Goal: Contribute content: Add original content to the website for others to see

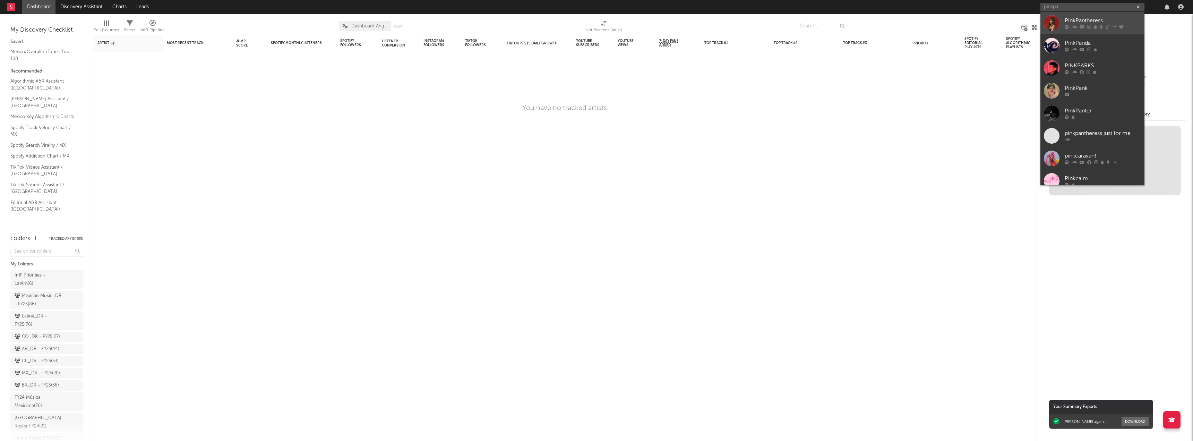
type input "pinkpa"
click at [1073, 16] on link "PinkPantheress" at bounding box center [1093, 23] width 104 height 23
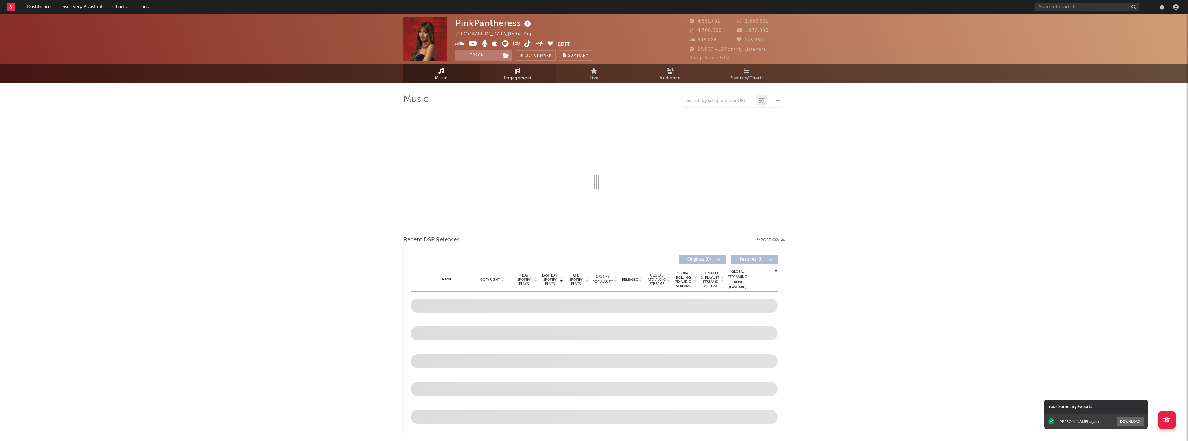
select select "6m"
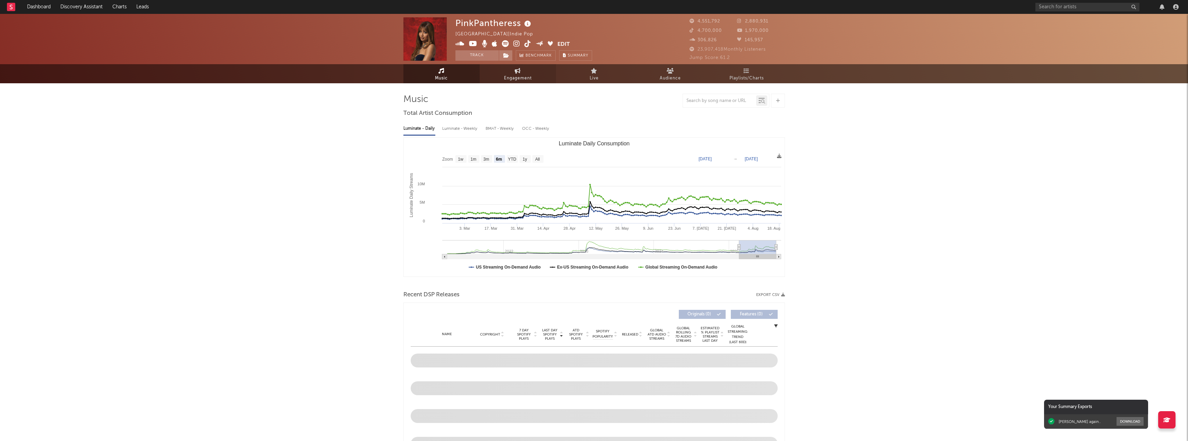
click at [522, 75] on span "Engagement" at bounding box center [518, 78] width 28 height 8
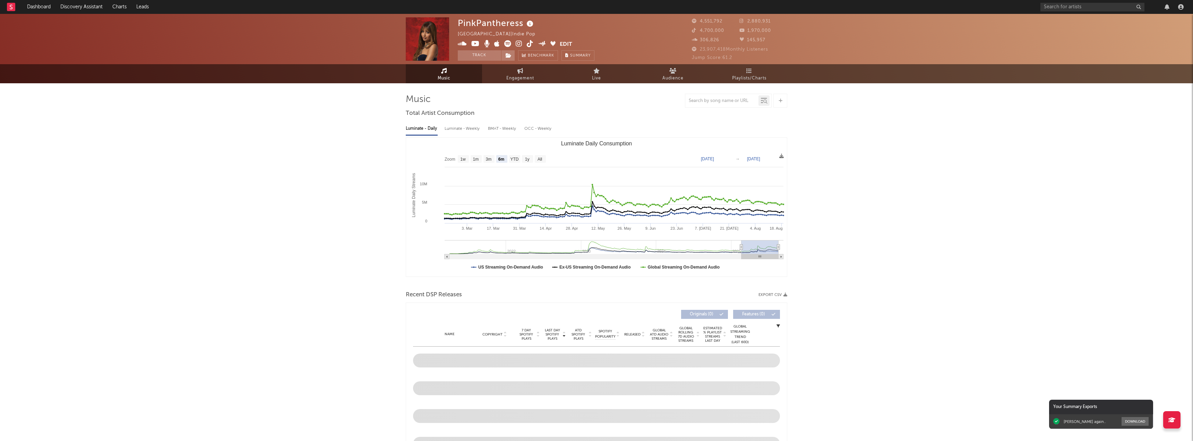
select select "1w"
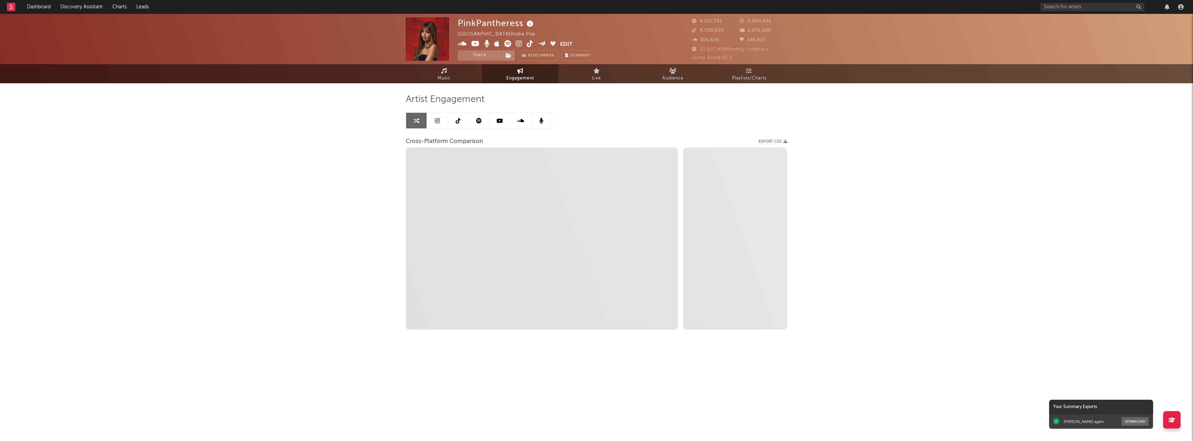
click at [498, 122] on icon at bounding box center [500, 121] width 6 height 6
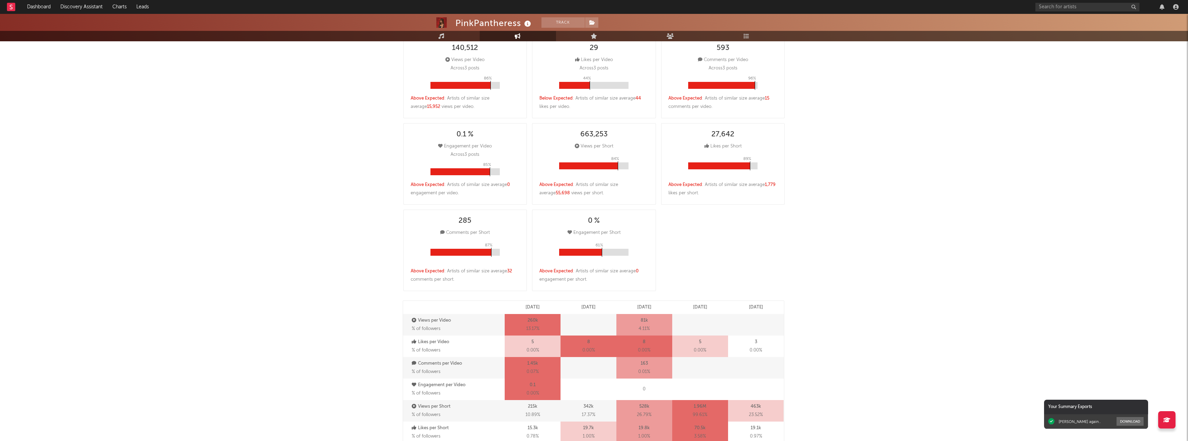
scroll to position [139, 0]
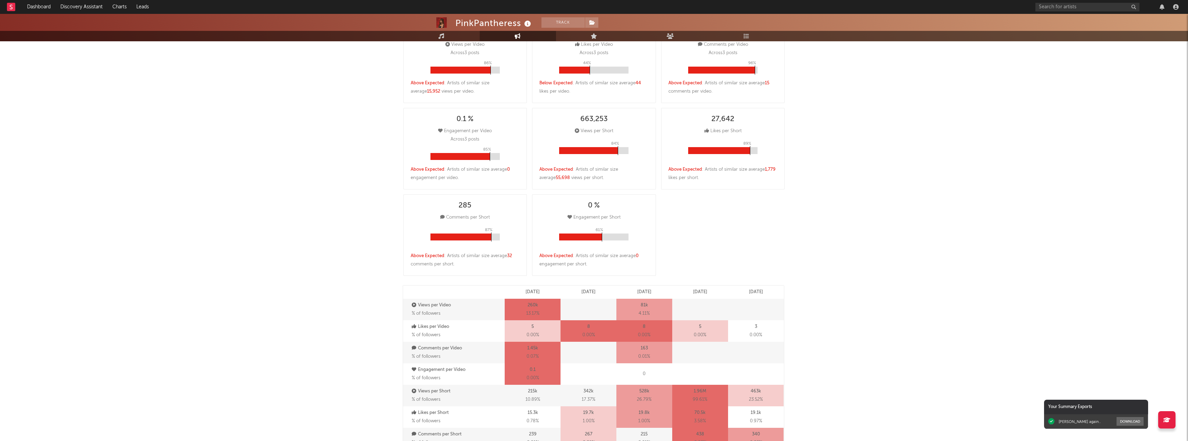
select select "6m"
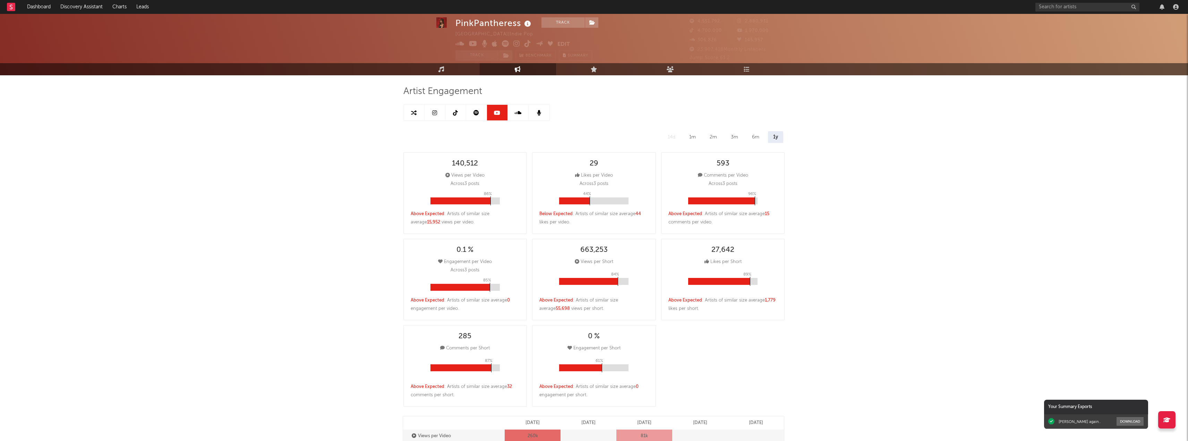
scroll to position [0, 0]
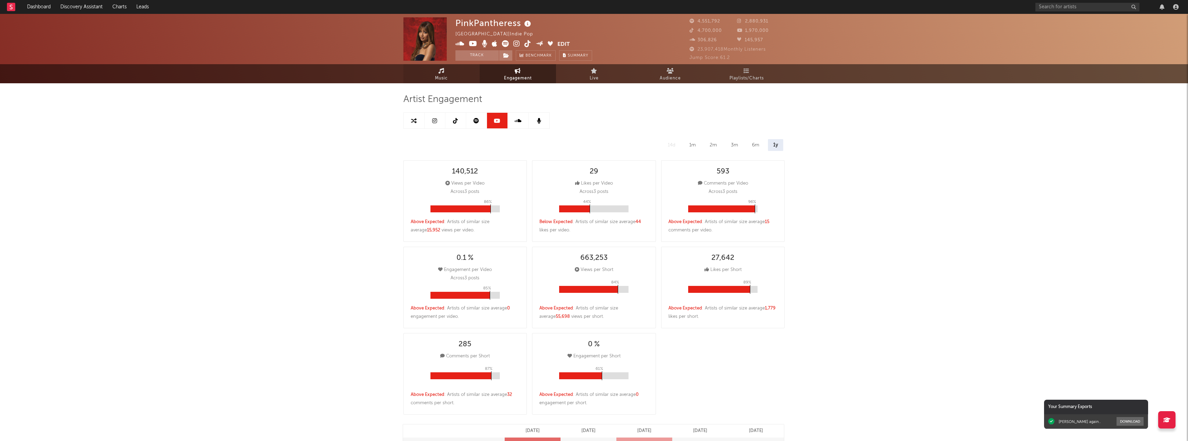
click at [445, 79] on span "Music" at bounding box center [441, 78] width 13 height 8
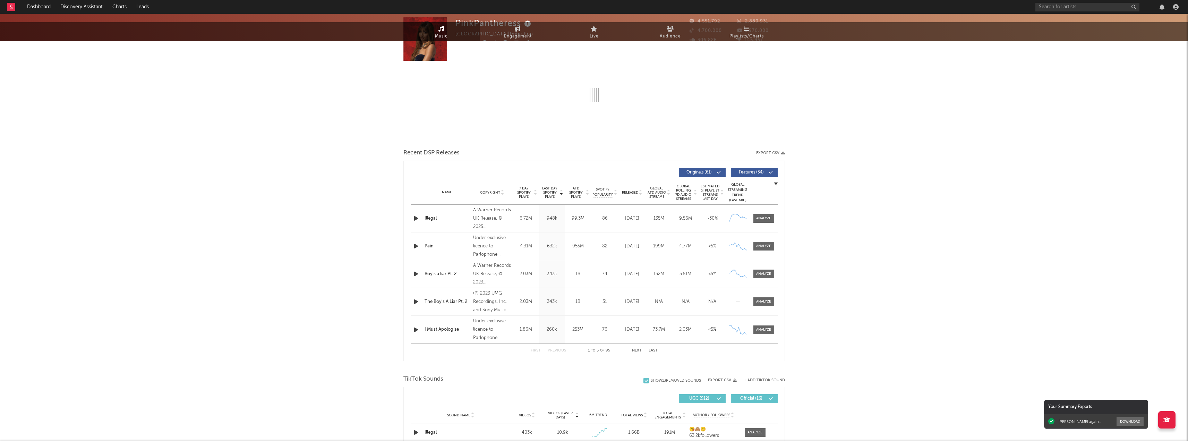
select select "6m"
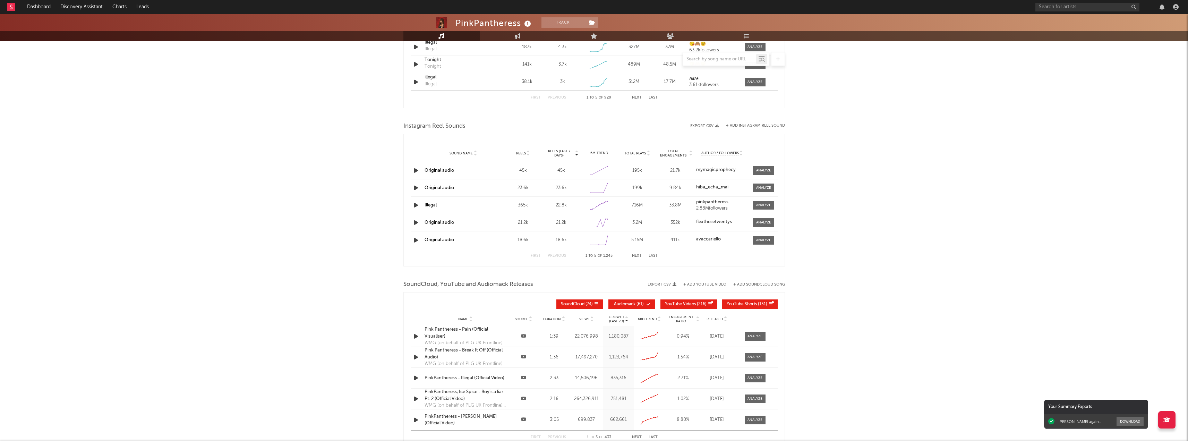
scroll to position [621, 0]
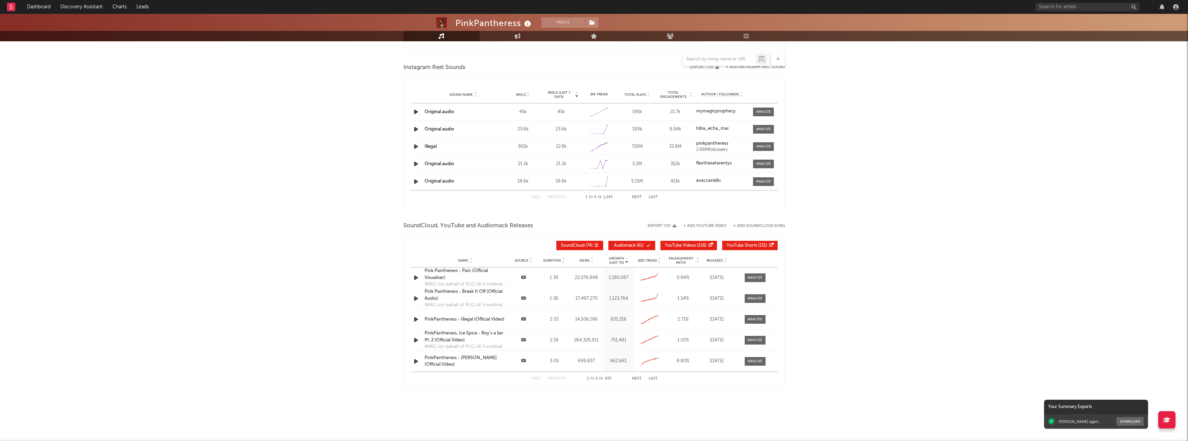
click at [682, 244] on span "YouTube Videos" at bounding box center [680, 246] width 31 height 4
click at [614, 247] on span "Audiomack" at bounding box center [625, 246] width 22 height 4
click at [564, 246] on span "SoundCloud" at bounding box center [573, 246] width 24 height 4
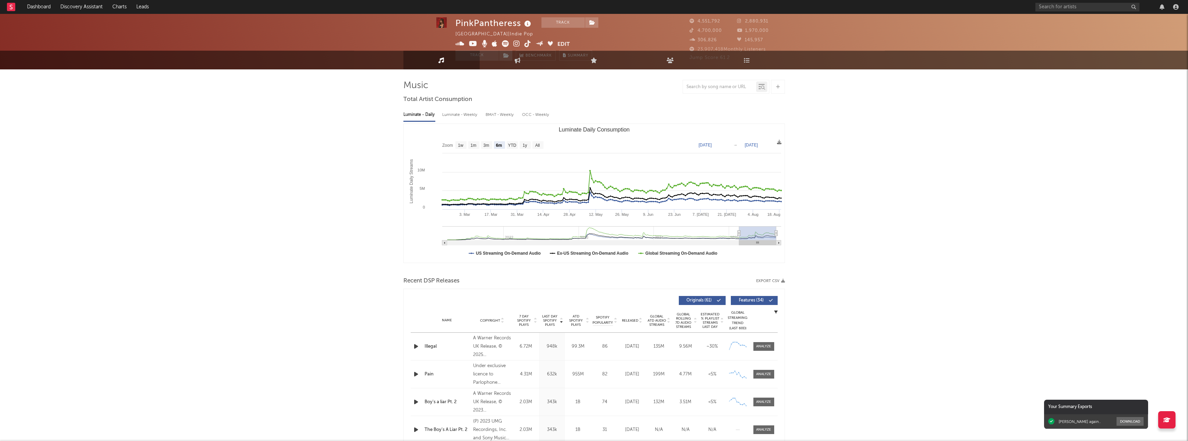
scroll to position [0, 0]
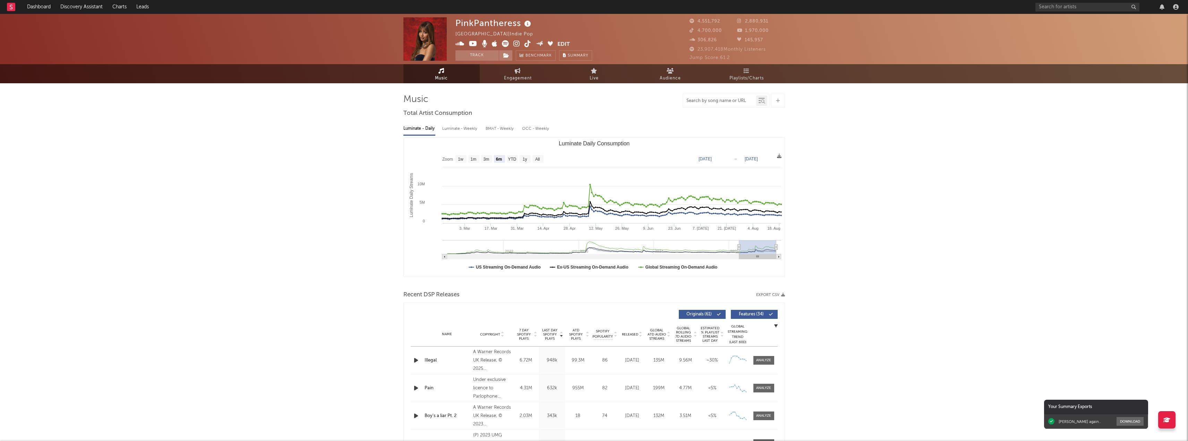
click at [696, 101] on input "text" at bounding box center [719, 101] width 73 height 6
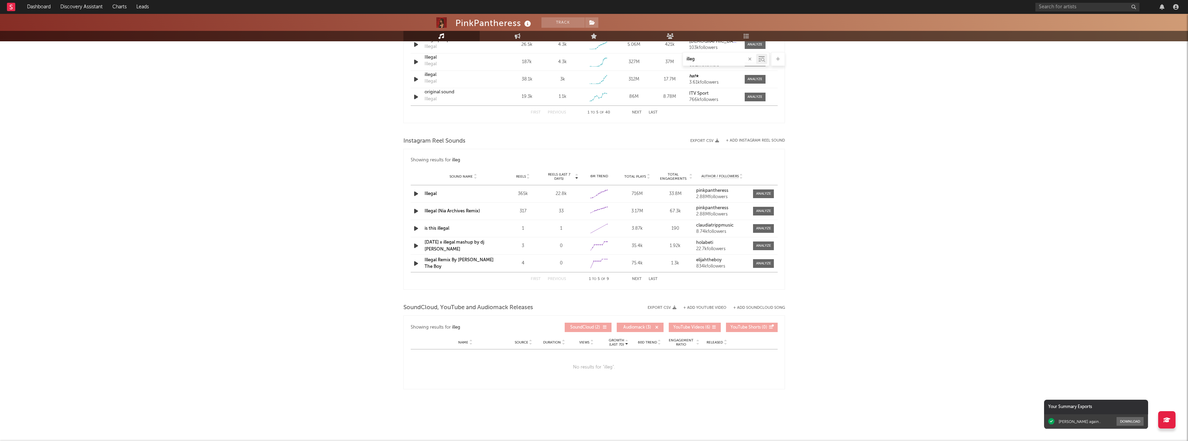
scroll to position [256, 0]
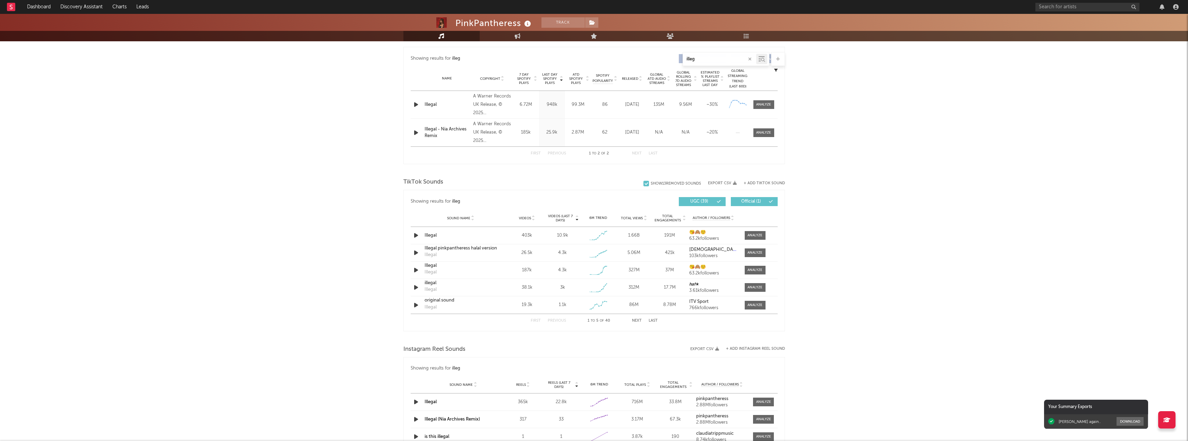
type input "illeg"
click at [894, 201] on div "PinkPantheress Track [GEOGRAPHIC_DATA] | Indie Pop Edit Track Benchmark Summary…" at bounding box center [594, 203] width 1188 height 891
click at [750, 60] on icon "button" at bounding box center [749, 59] width 3 height 5
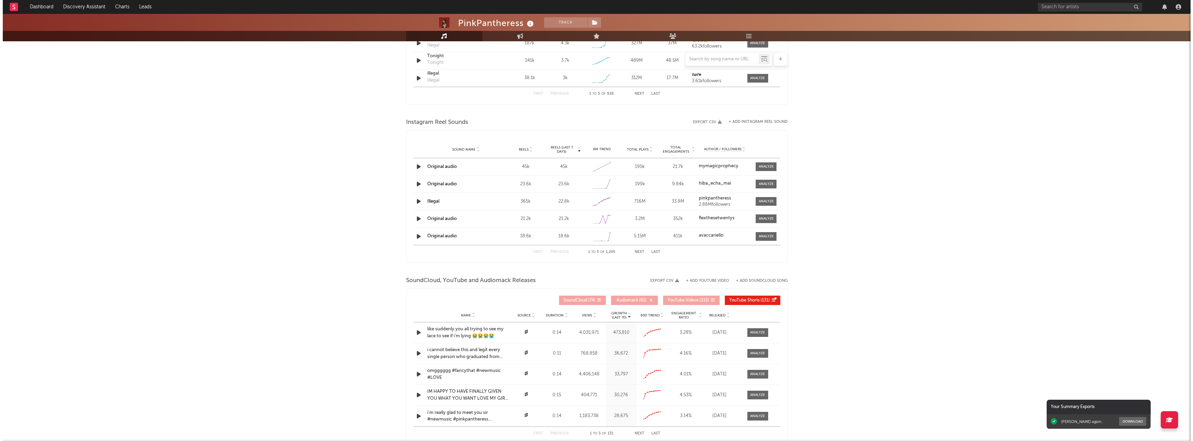
scroll to position [621, 0]
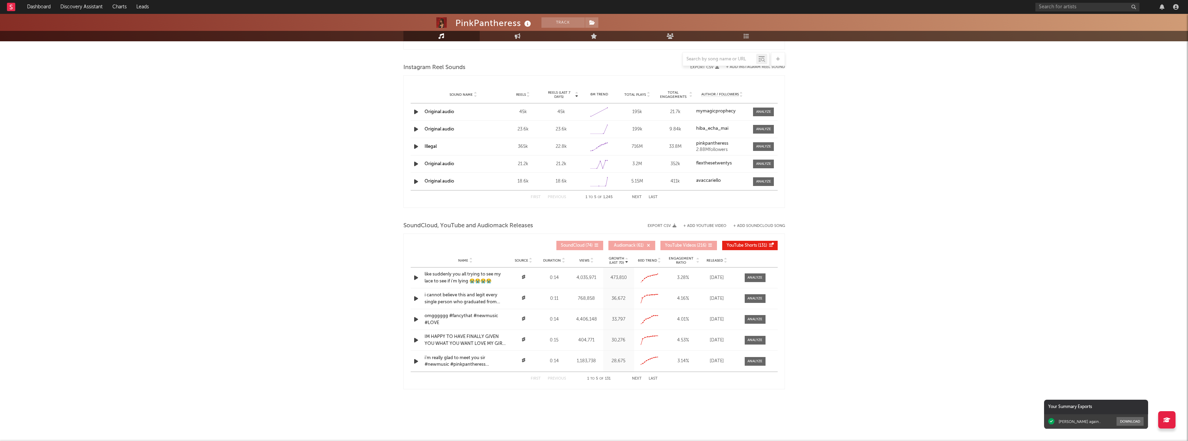
click at [753, 226] on button "+ Add SoundCloud Song" at bounding box center [759, 226] width 52 height 4
click at [695, 224] on button "+ Add YouTube Video" at bounding box center [704, 226] width 43 height 4
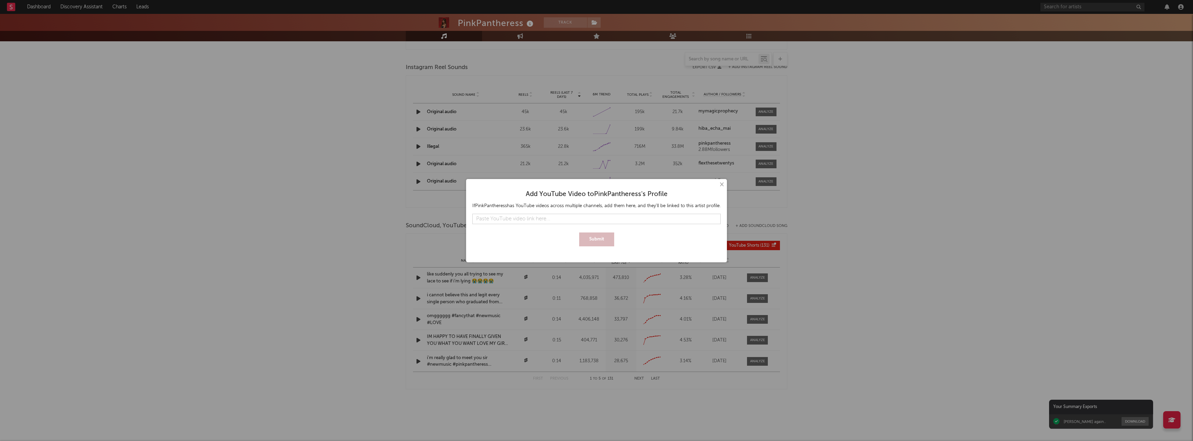
click at [511, 220] on input "text" at bounding box center [596, 219] width 248 height 10
click at [496, 218] on input "text" at bounding box center [596, 219] width 248 height 10
paste input "[URL][DOMAIN_NAME]"
type input "[URL][DOMAIN_NAME]"
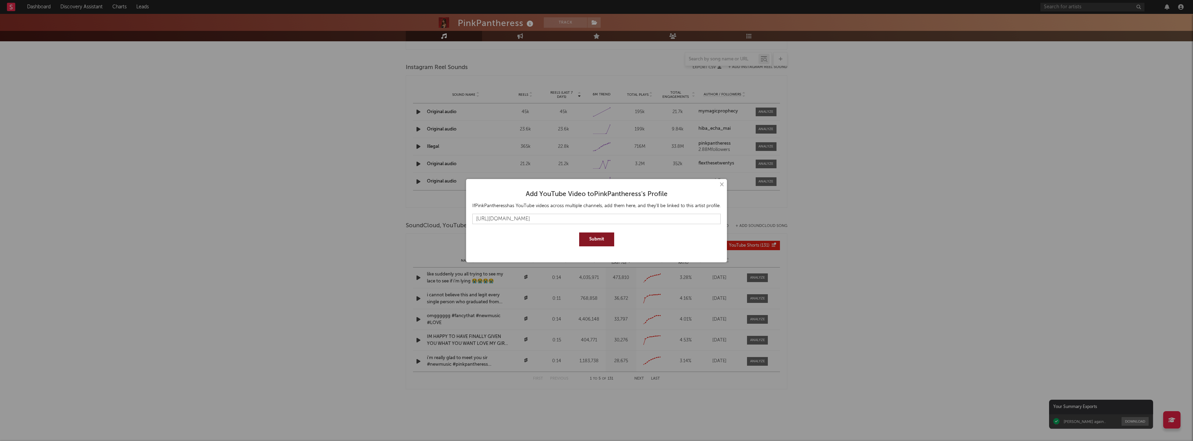
click at [600, 236] on button "Submit" at bounding box center [596, 239] width 35 height 14
click at [602, 245] on button "Submit" at bounding box center [596, 246] width 35 height 14
click at [719, 184] on button "×" at bounding box center [722, 185] width 8 height 8
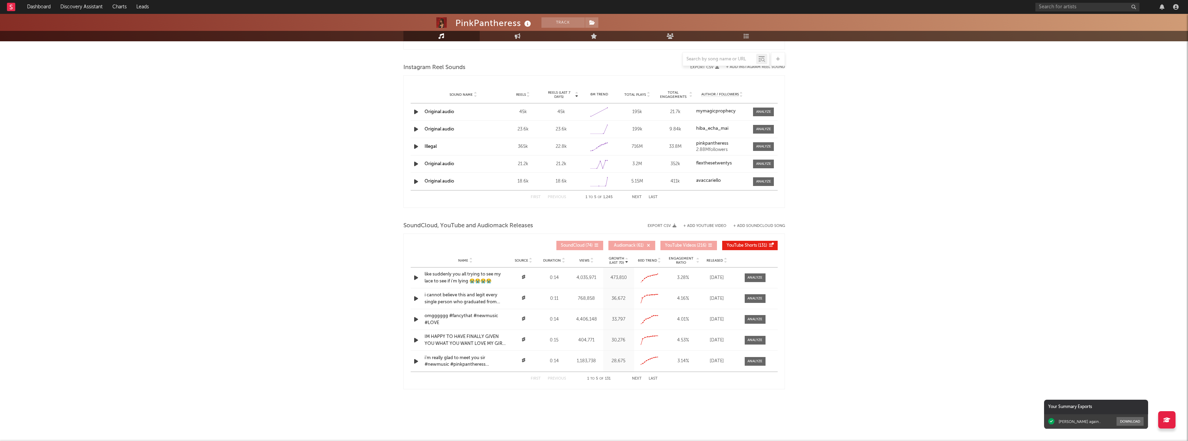
click at [753, 244] on span "YouTube Shorts" at bounding box center [742, 246] width 30 height 4
click at [701, 224] on button "+ Add YouTube Video" at bounding box center [704, 226] width 43 height 4
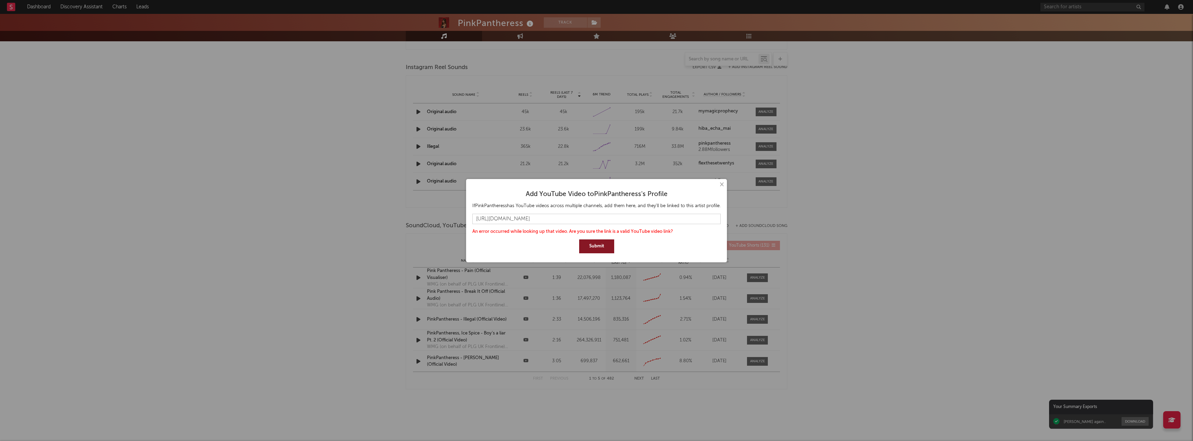
scroll to position [0, 44]
drag, startPoint x: 559, startPoint y: 220, endPoint x: 861, endPoint y: 220, distance: 302.2
click at [860, 220] on div "× Add YouTube Video to PinkPantheress 's Profile If PinkPantheress has YouTube …" at bounding box center [596, 220] width 1193 height 441
type input "[URL][DOMAIN_NAME]"
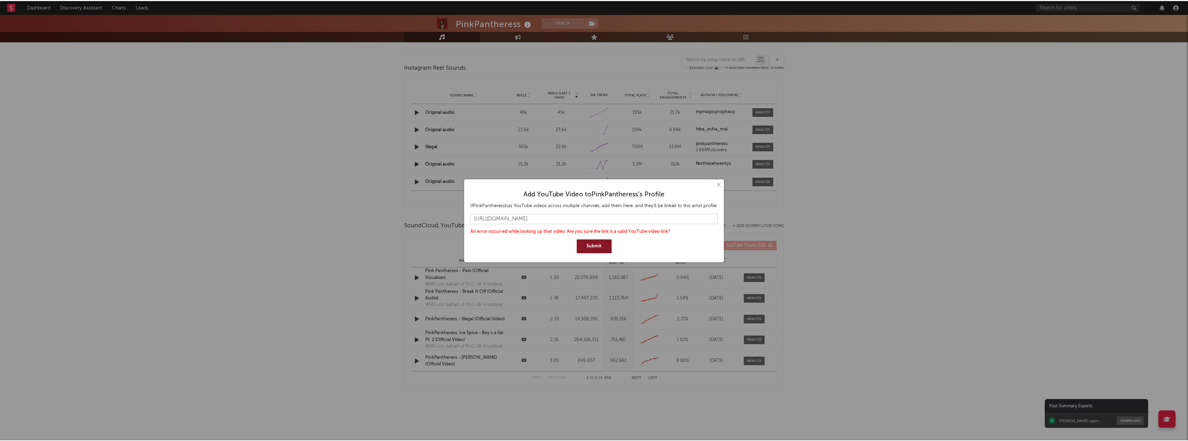
scroll to position [0, 0]
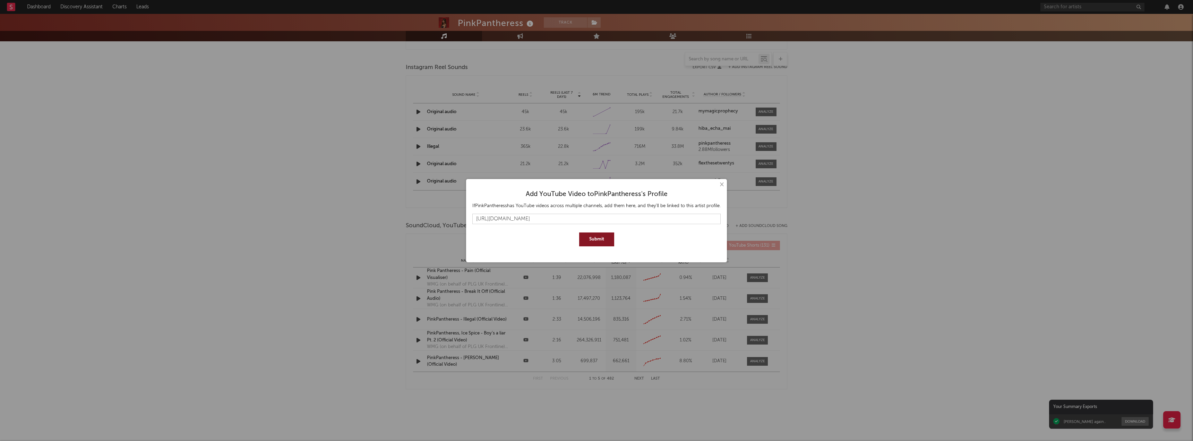
type input "[URL][DOMAIN_NAME]"
click at [601, 241] on button "Submit" at bounding box center [596, 239] width 35 height 14
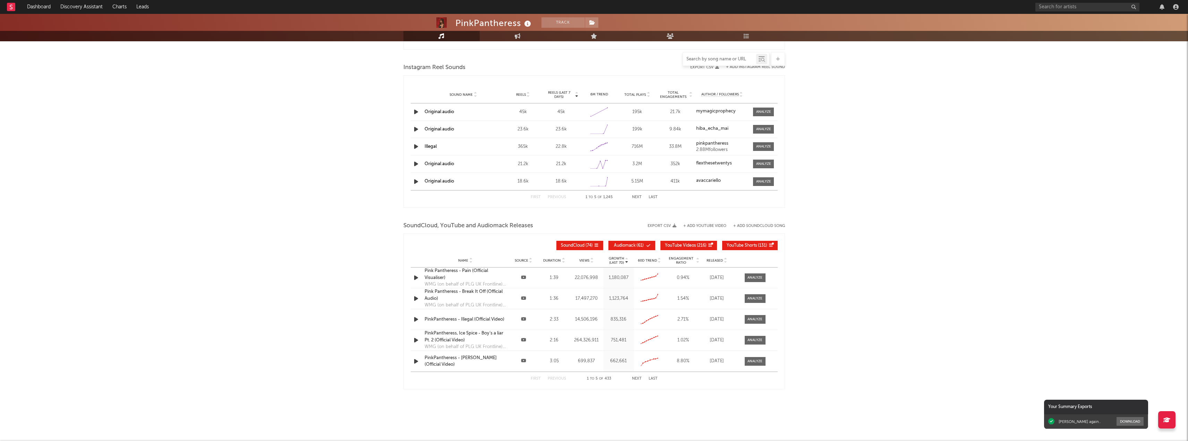
click at [725, 59] on input "text" at bounding box center [719, 60] width 73 height 6
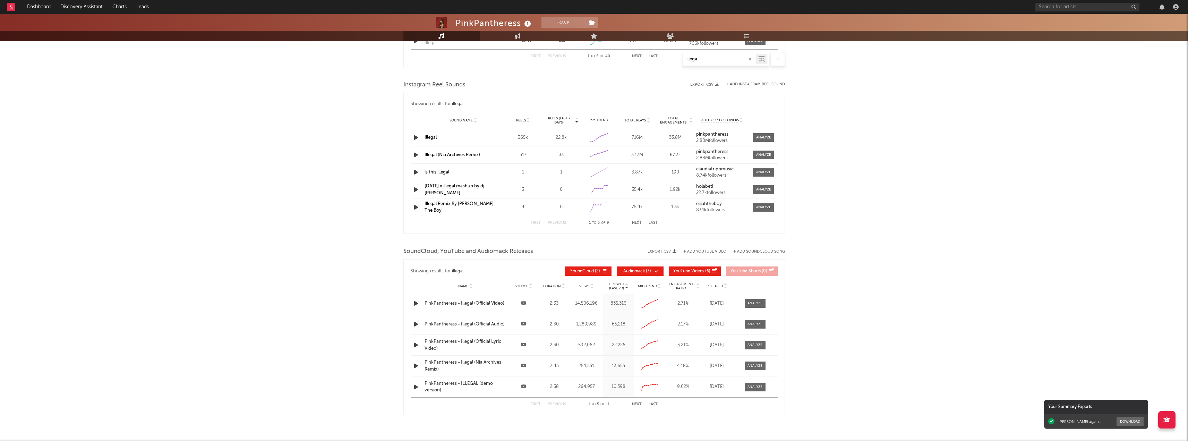
type input "illega"
click at [753, 344] on div at bounding box center [755, 344] width 15 height 5
select select "All"
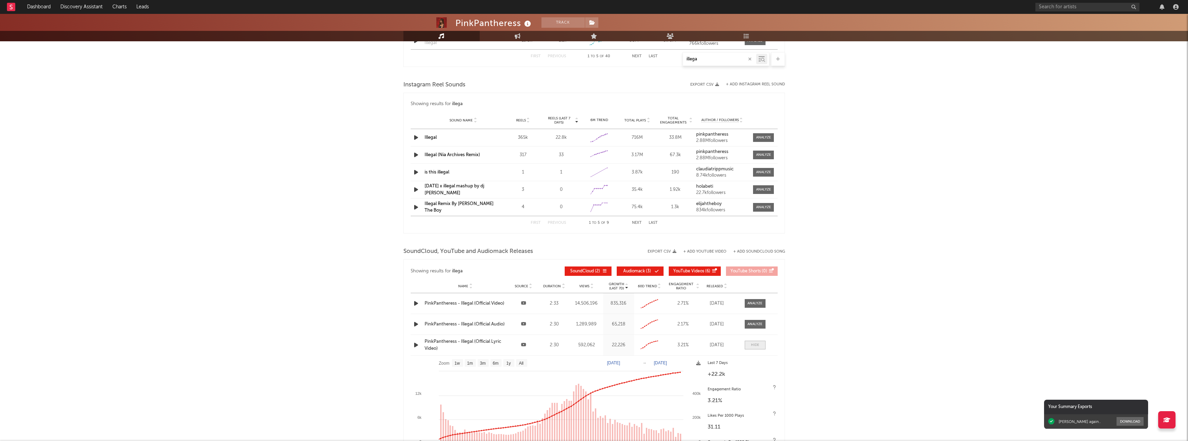
click at [748, 347] on span at bounding box center [755, 345] width 21 height 9
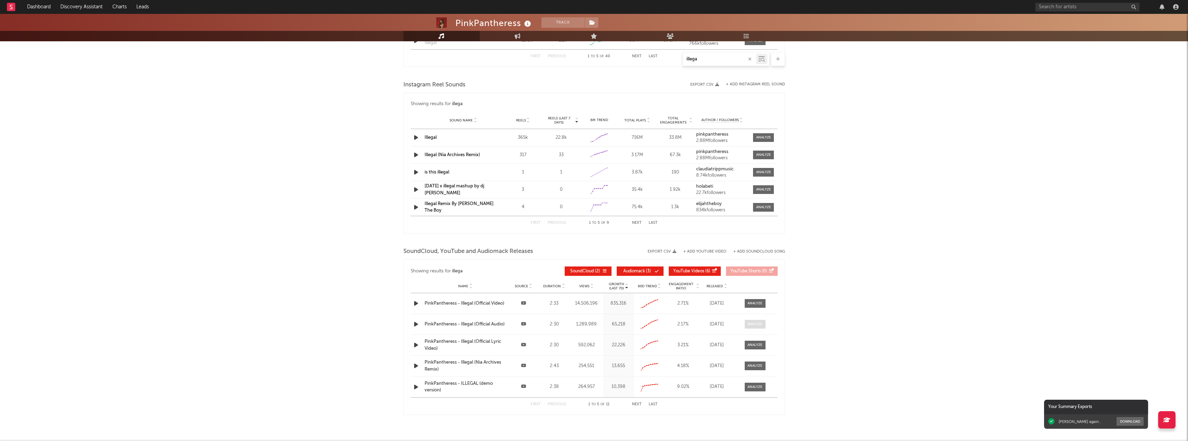
click at [755, 325] on div at bounding box center [755, 324] width 15 height 5
select select "All"
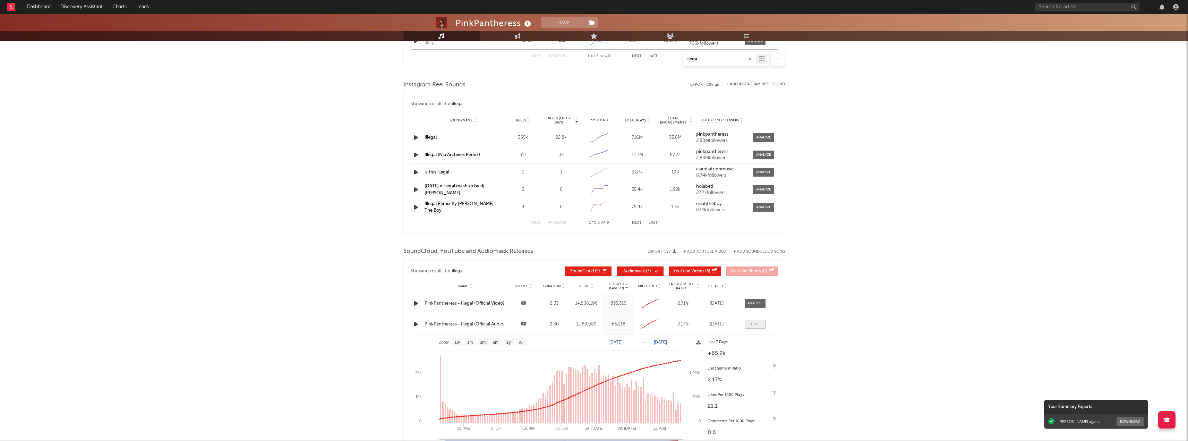
click at [758, 326] on div at bounding box center [755, 324] width 8 height 5
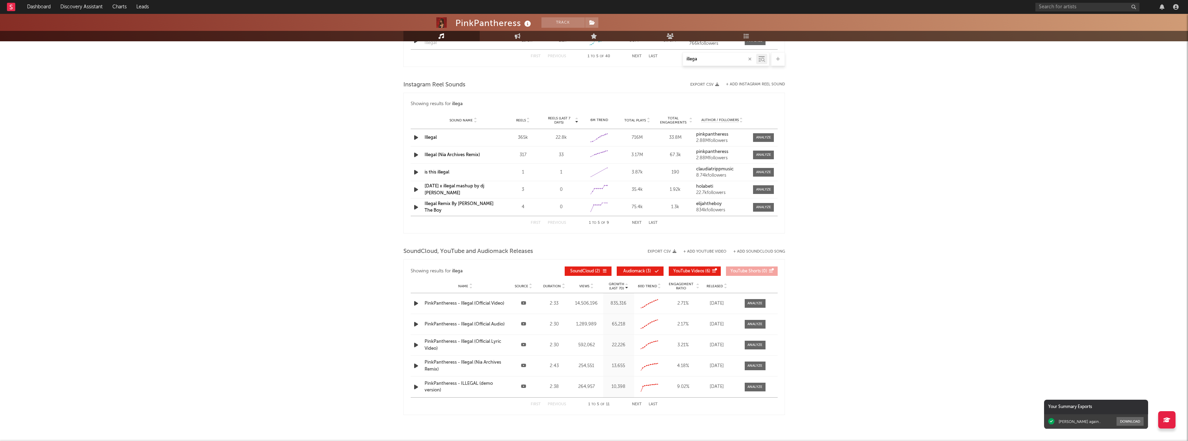
click at [704, 273] on span at bounding box center [704, 271] width 1 height 4
click at [674, 272] on span "YouTube Videos" at bounding box center [688, 271] width 31 height 4
click at [633, 272] on span "Audiomack" at bounding box center [634, 271] width 22 height 4
click at [586, 271] on span "SoundCloud" at bounding box center [582, 271] width 24 height 4
click at [642, 272] on span "Audiomack" at bounding box center [634, 271] width 22 height 4
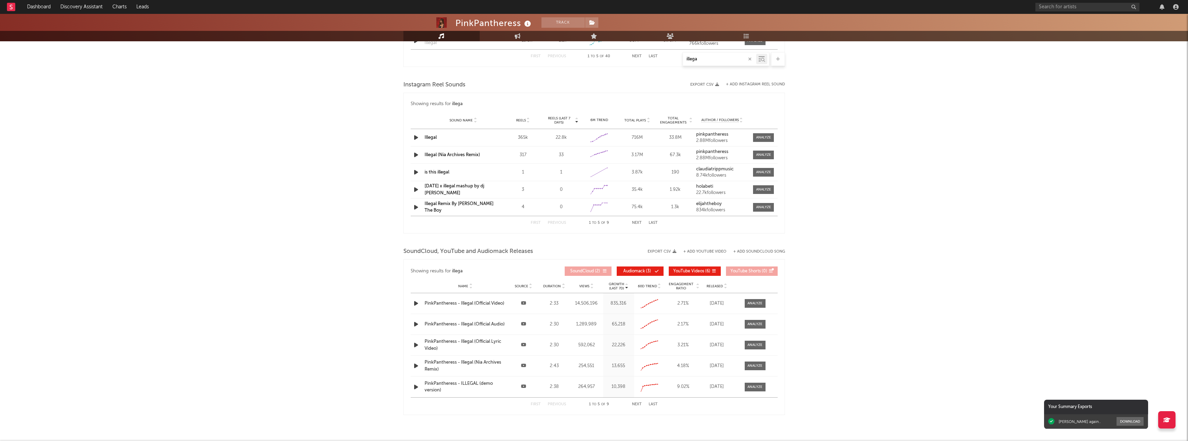
click at [587, 272] on span "SoundCloud" at bounding box center [582, 271] width 24 height 4
click at [782, 269] on div "Showing results for illega Growth (Last 7d) Name Source Duration Views Growth (…" at bounding box center [594, 337] width 382 height 156
click at [700, 58] on input "illega" at bounding box center [719, 60] width 73 height 6
type input "i"
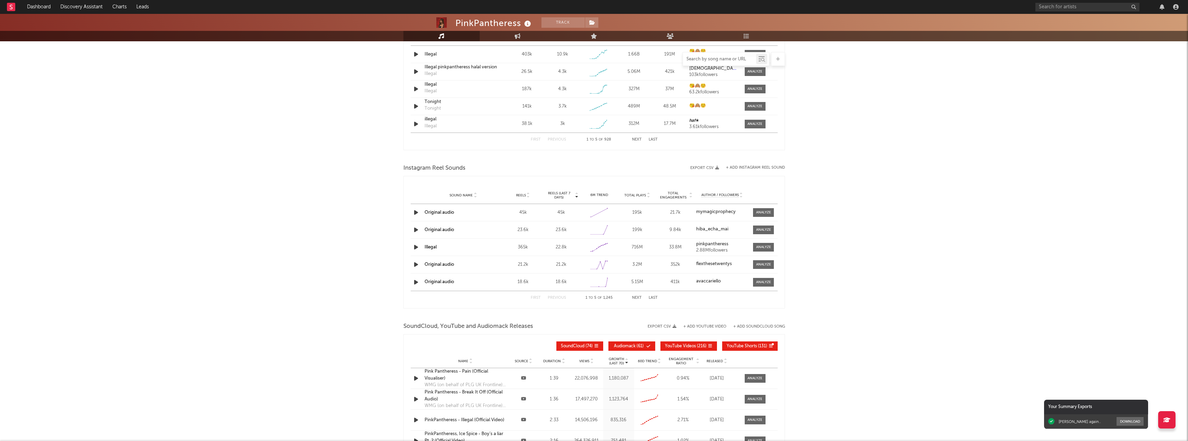
scroll to position [603, 0]
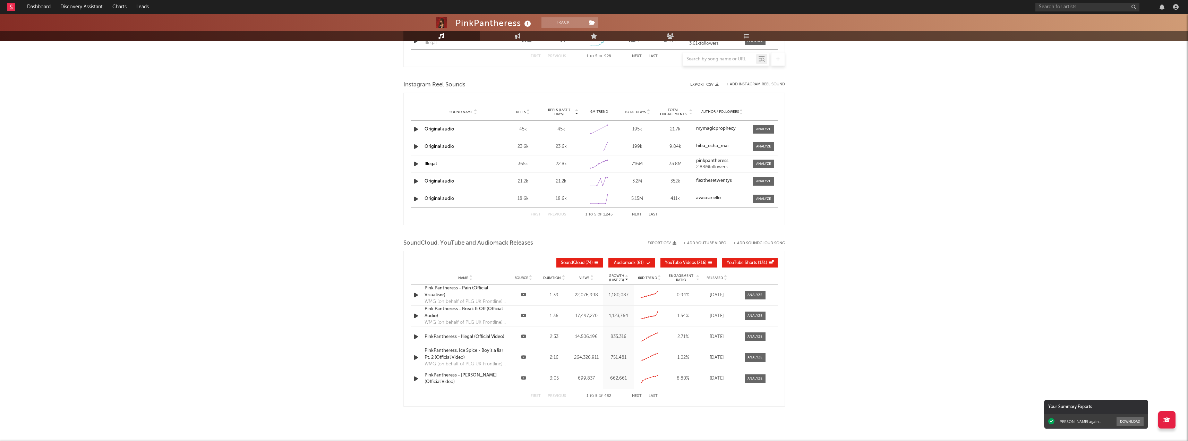
click at [735, 263] on span "YouTube Shorts" at bounding box center [742, 263] width 30 height 4
click at [688, 262] on span "YouTube Videos" at bounding box center [680, 263] width 31 height 4
click at [633, 262] on span "Audiomack" at bounding box center [625, 263] width 22 height 4
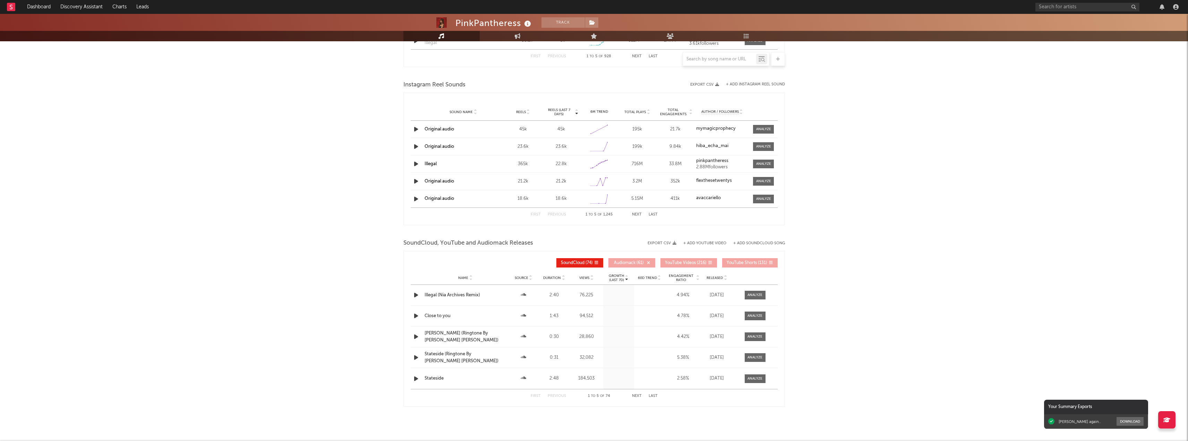
click at [573, 261] on span "SoundCloud" at bounding box center [573, 263] width 24 height 4
click at [756, 263] on span "YouTube Shorts" at bounding box center [742, 263] width 30 height 4
drag, startPoint x: 695, startPoint y: 62, endPoint x: 697, endPoint y: 57, distance: 6.3
click at [695, 62] on div at bounding box center [719, 59] width 73 height 9
click at [698, 54] on div at bounding box center [726, 59] width 87 height 14
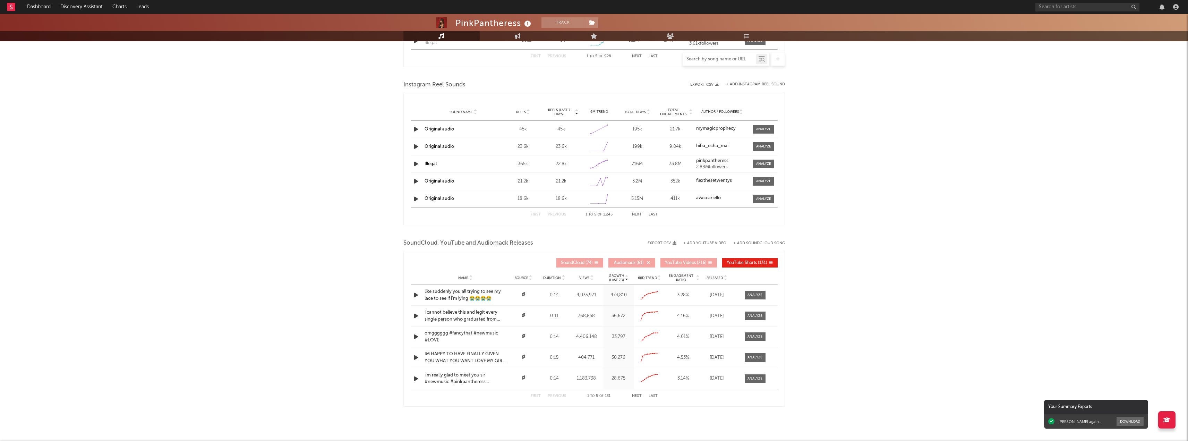
click at [705, 57] on input "text" at bounding box center [719, 60] width 73 height 6
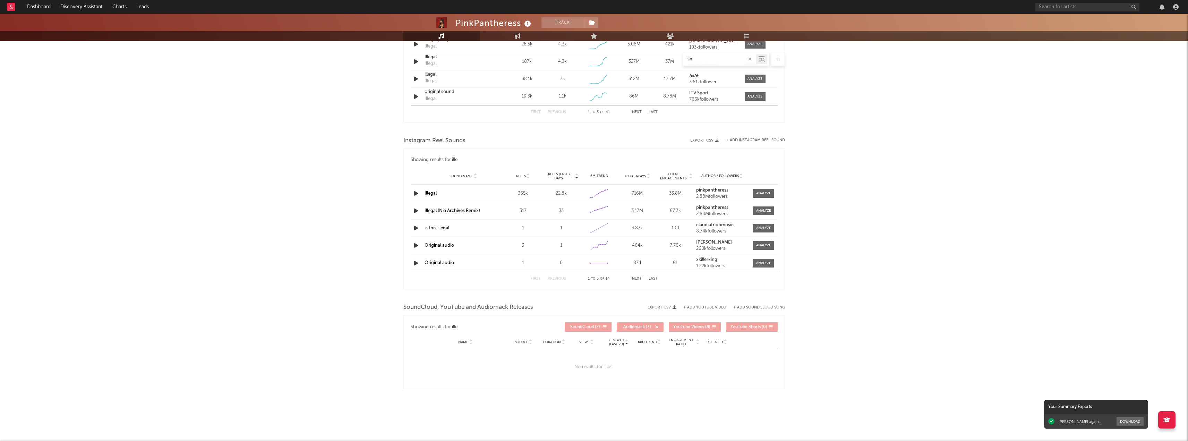
scroll to position [519, 0]
type input "i"
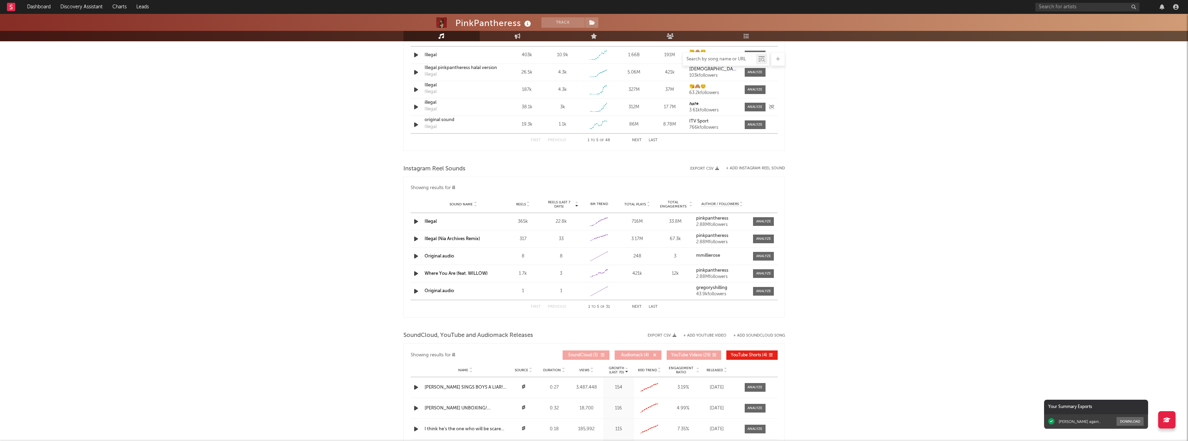
scroll to position [603, 0]
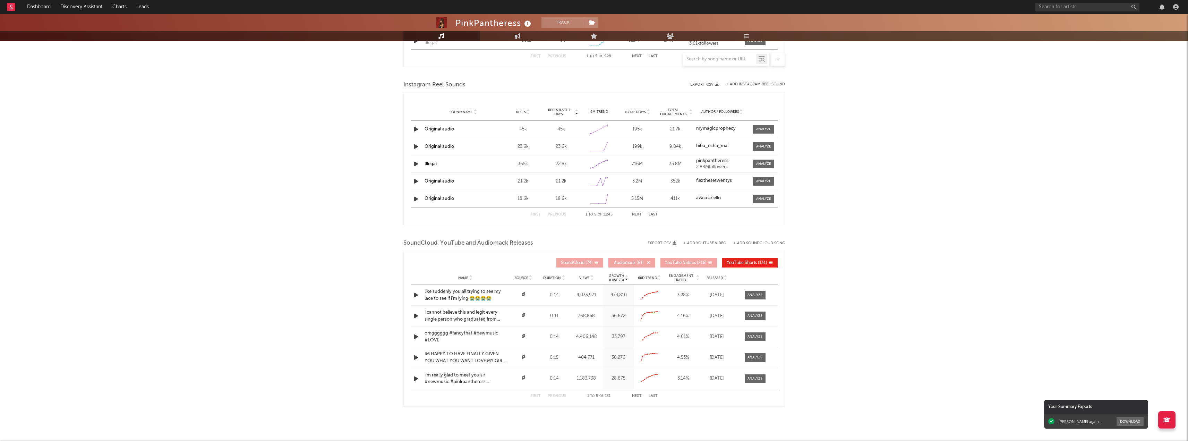
click at [745, 262] on span "YouTube Shorts" at bounding box center [742, 263] width 30 height 4
